Goal: Task Accomplishment & Management: Manage account settings

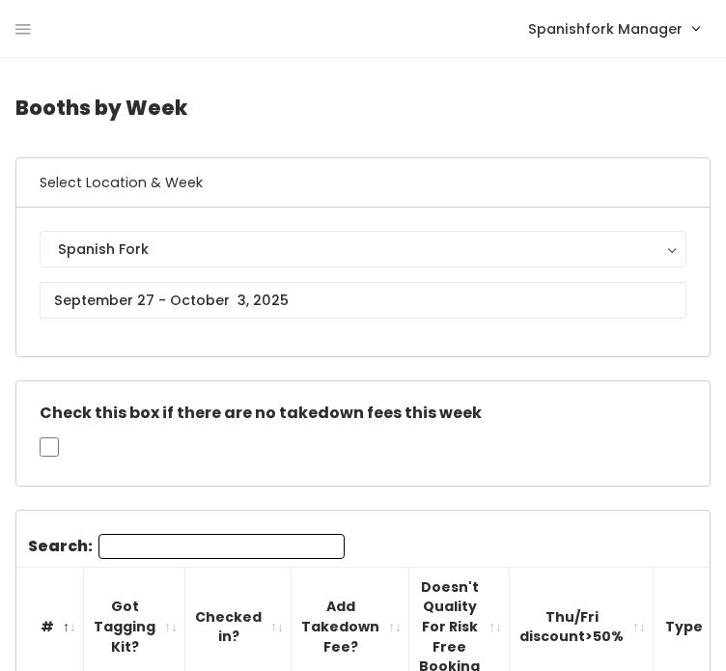
scroll to position [8, 0]
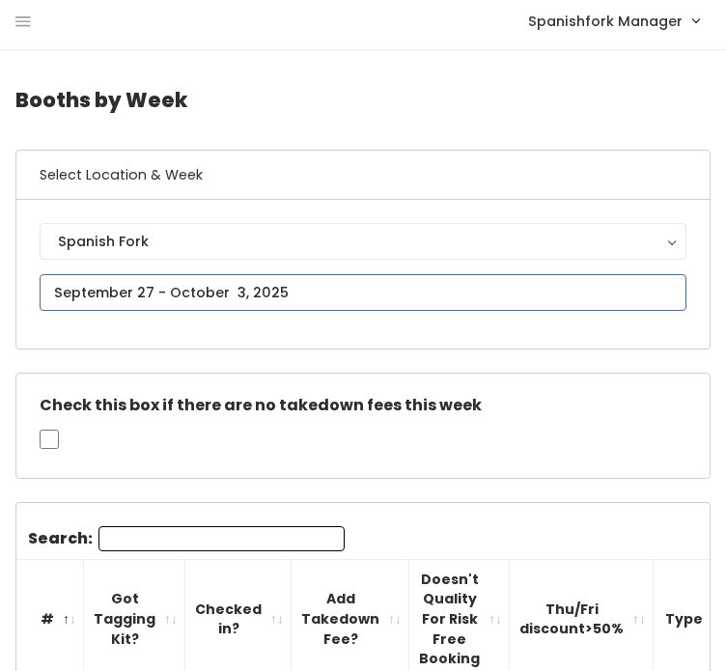
click at [356, 292] on input "text" at bounding box center [363, 292] width 646 height 37
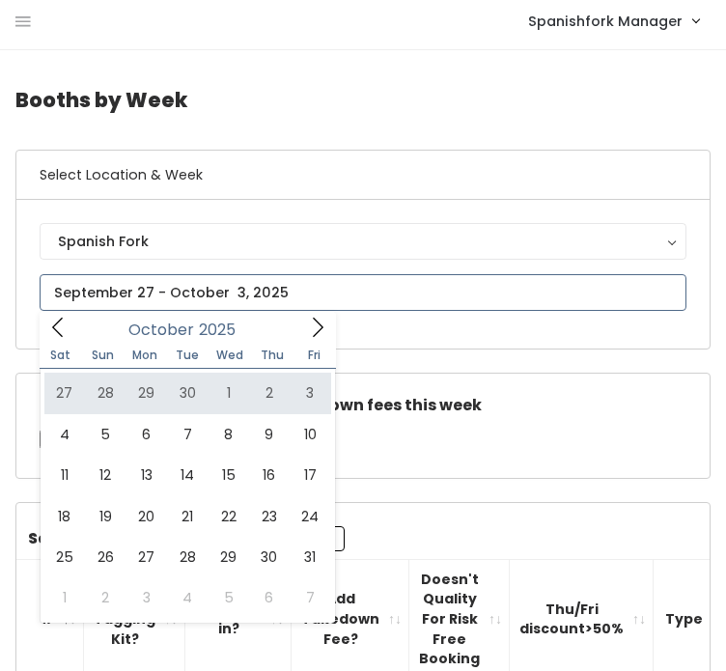
type input "[DATE] to [DATE]"
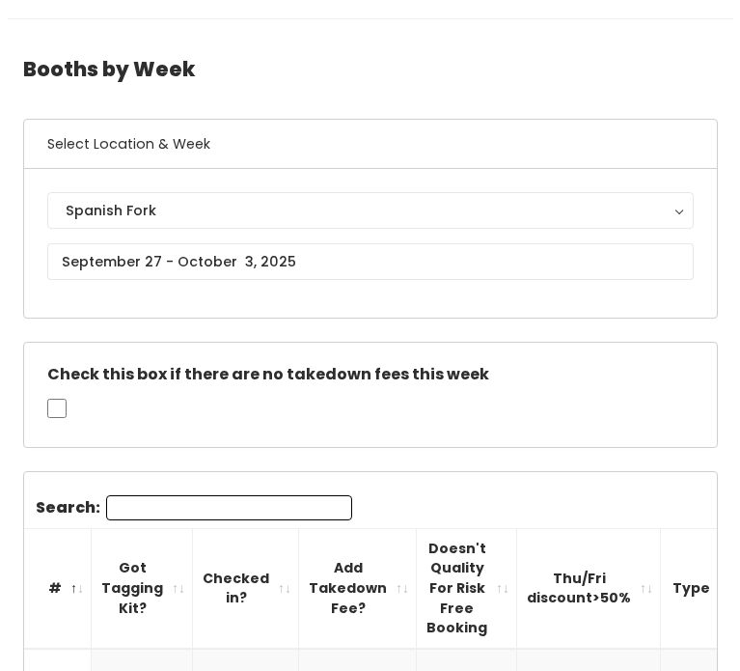
scroll to position [14, 0]
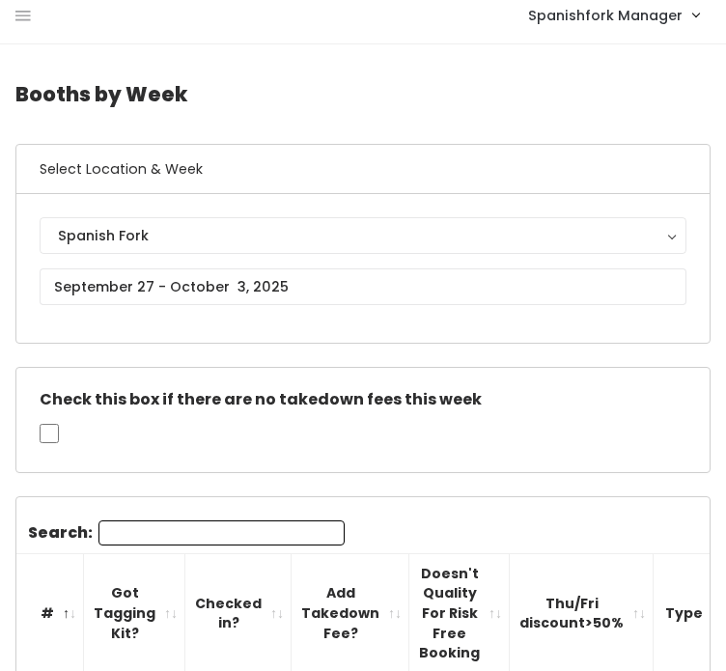
click at [32, 22] on div "Spanishfork Manager My bookings Account settings Logout" at bounding box center [366, 14] width 702 height 41
click at [22, 17] on icon at bounding box center [22, 16] width 15 height 17
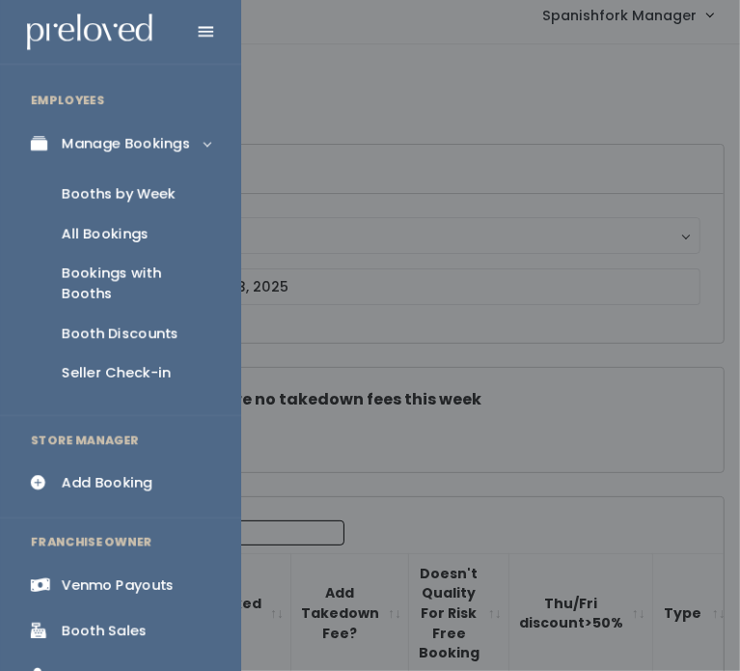
click at [133, 323] on div "Booth Discounts" at bounding box center [120, 333] width 117 height 20
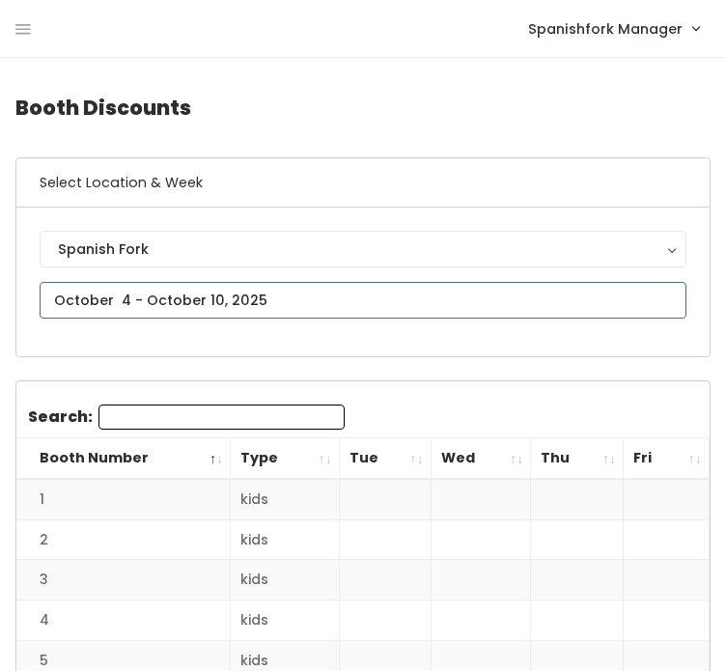
click at [224, 296] on input "text" at bounding box center [363, 300] width 646 height 37
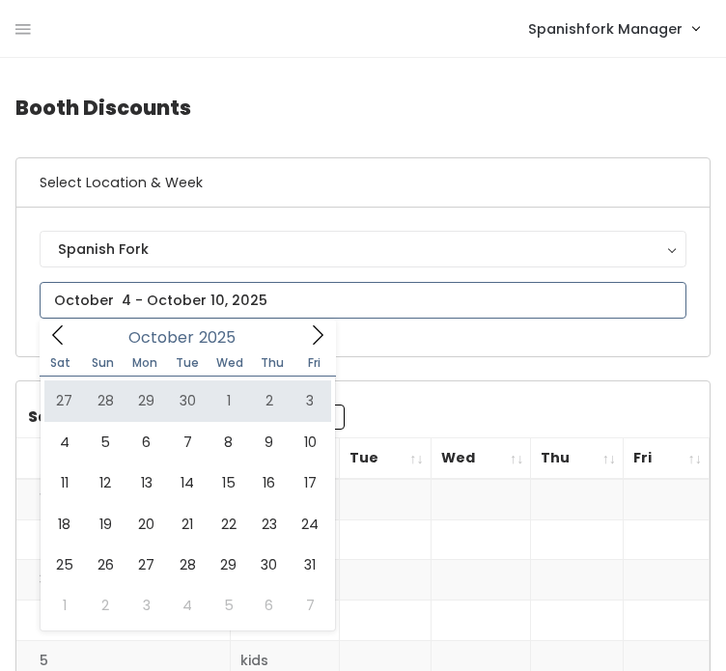
type input "[DATE] to [DATE]"
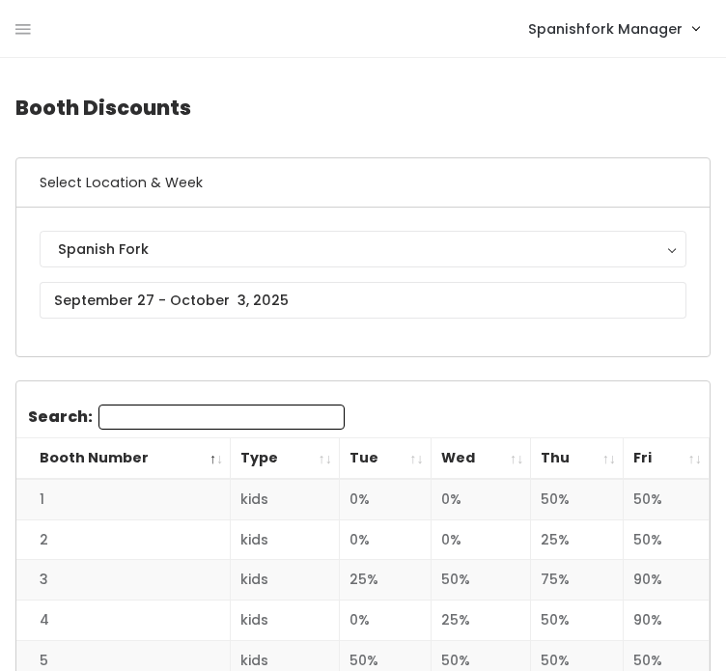
click at [482, 470] on th "Wed" at bounding box center [480, 458] width 100 height 41
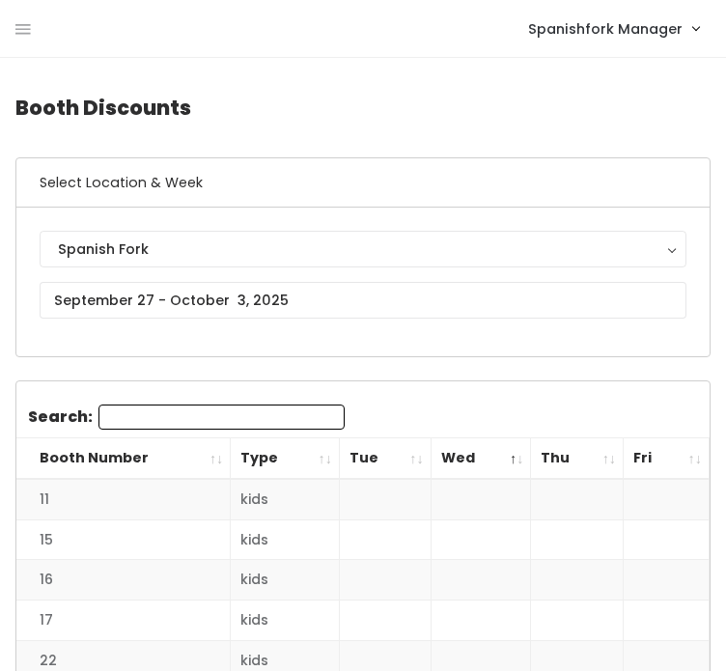
click at [482, 470] on th "Wed" at bounding box center [480, 458] width 100 height 41
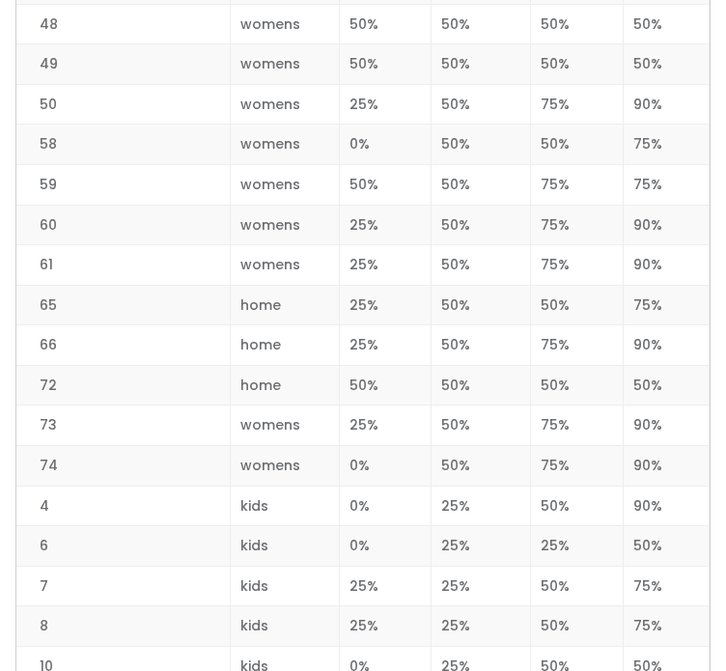
scroll to position [909, 0]
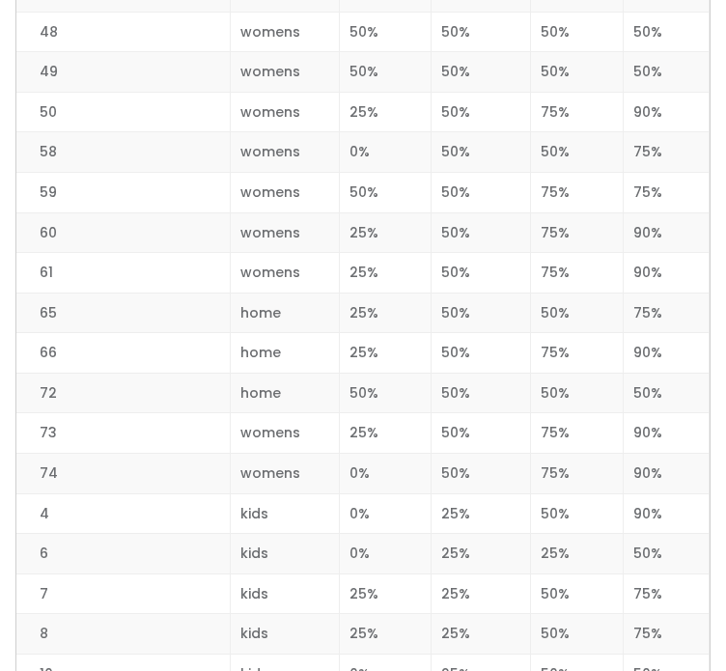
click at [490, 296] on td "50%" at bounding box center [480, 312] width 100 height 41
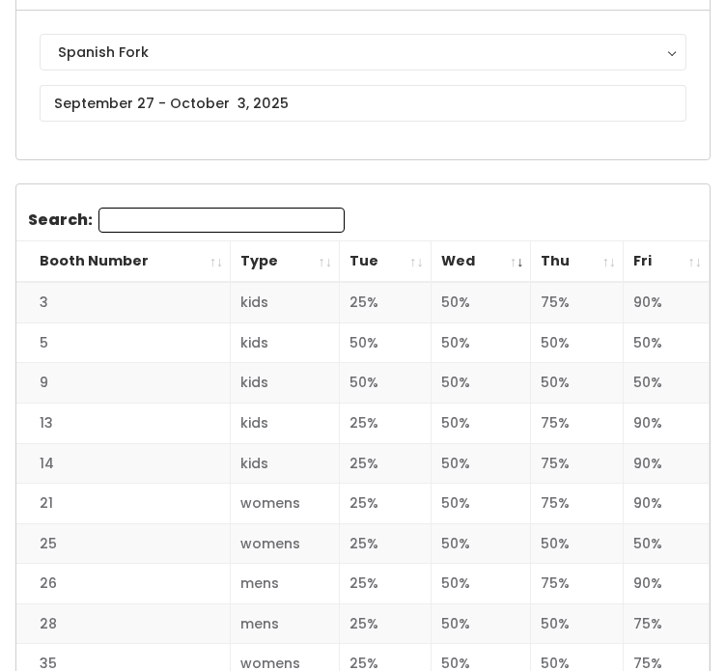
scroll to position [0, 0]
